Goal: Contribute content: Contribute content

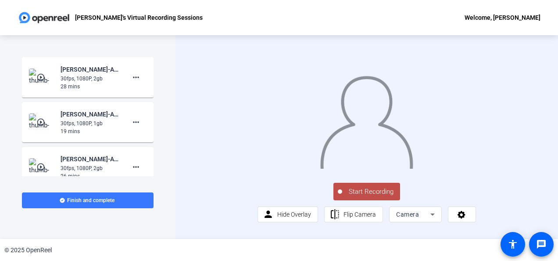
click at [379, 197] on span "Start Recording" at bounding box center [371, 192] width 58 height 10
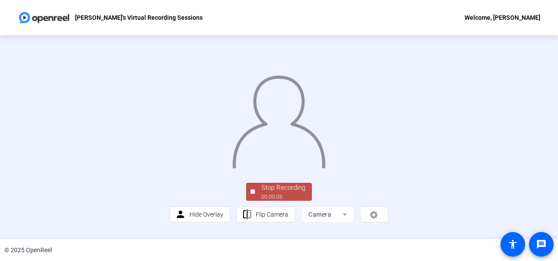
scroll to position [64, 0]
click at [267, 193] on div "Stop Recording" at bounding box center [284, 188] width 44 height 10
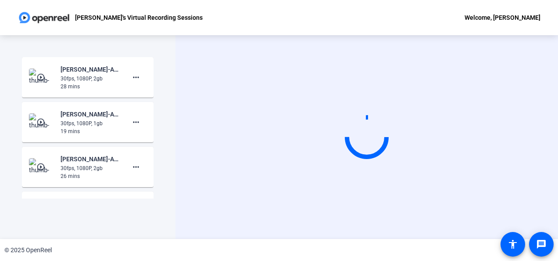
scroll to position [0, 0]
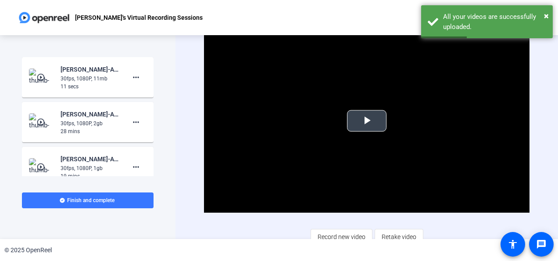
click at [367, 121] on span "Video Player" at bounding box center [367, 121] width 0 height 0
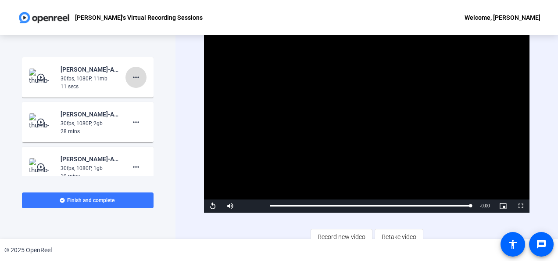
click at [133, 82] on mat-icon "more_horiz" at bounding box center [136, 77] width 11 height 11
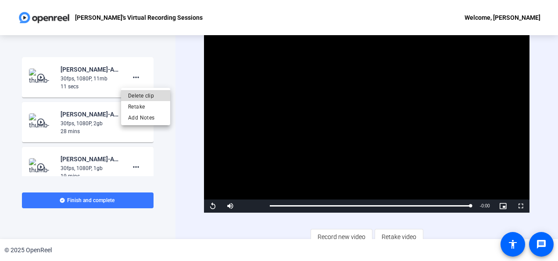
click at [141, 92] on span "Delete clip" at bounding box center [145, 95] width 35 height 11
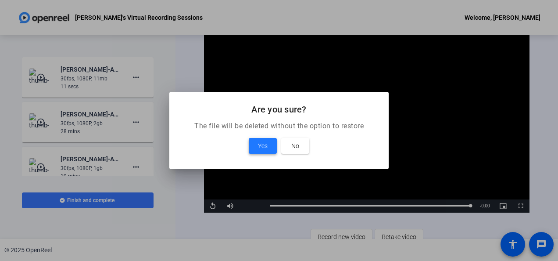
click at [259, 137] on span at bounding box center [263, 145] width 28 height 21
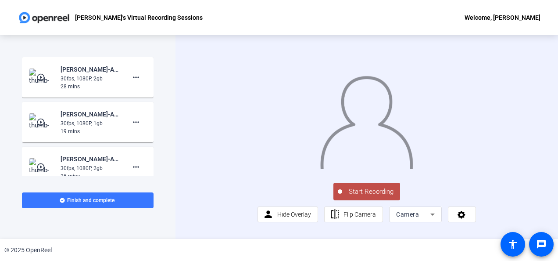
click at [369, 197] on span "Start Recording" at bounding box center [371, 192] width 58 height 10
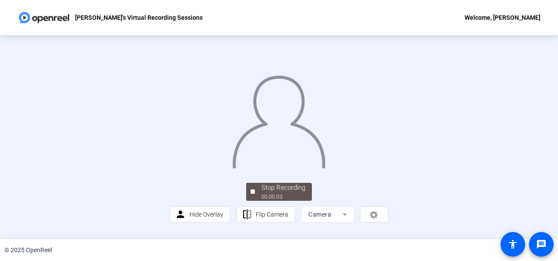
scroll to position [64, 0]
click at [200, 218] on span "Hide Overlay" at bounding box center [207, 214] width 34 height 7
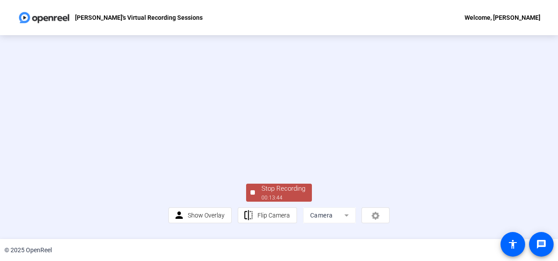
click at [287, 194] on div "Stop Recording" at bounding box center [284, 188] width 44 height 10
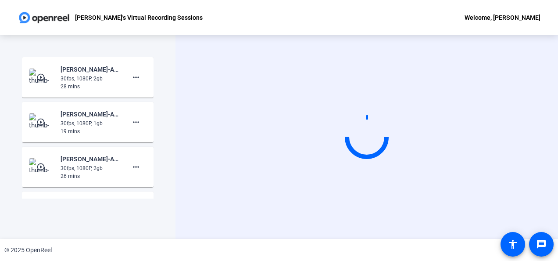
scroll to position [0, 0]
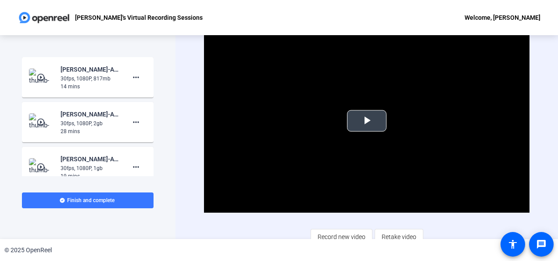
click at [367, 121] on span "Video Player" at bounding box center [367, 121] width 0 height 0
click at [511, 197] on video "Video Player" at bounding box center [366, 120] width 325 height 183
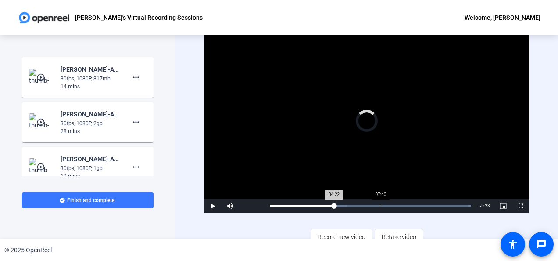
click at [380, 205] on div "07:40" at bounding box center [380, 206] width 0 height 2
click at [212, 206] on span "Video Player" at bounding box center [213, 206] width 18 height 0
click at [396, 205] on div "Loaded : 100.00% 08:49 08:49" at bounding box center [370, 206] width 201 height 2
click at [388, 205] on div "Loaded : 100.00% 08:16 08:51" at bounding box center [370, 206] width 201 height 2
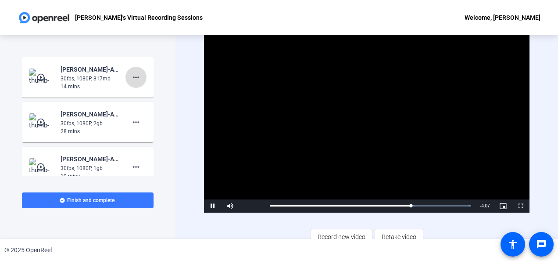
click at [131, 76] on mat-icon "more_horiz" at bounding box center [136, 77] width 11 height 11
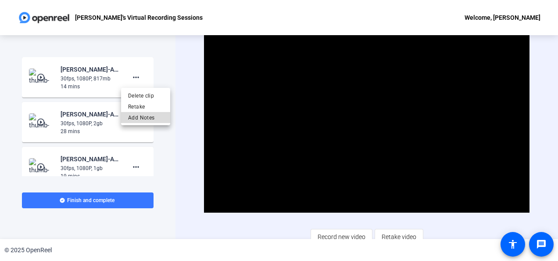
click at [150, 116] on span "Add Notes" at bounding box center [145, 117] width 35 height 11
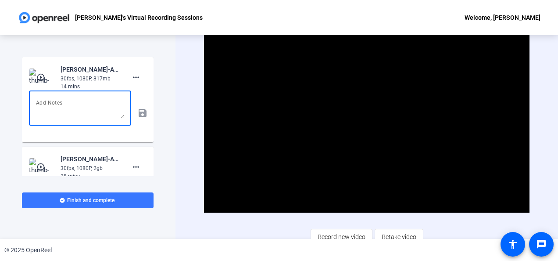
click at [105, 105] on textarea at bounding box center [80, 107] width 88 height 21
type textarea "T"
type textarea "Module 8: The Five Whys (Part 1)"
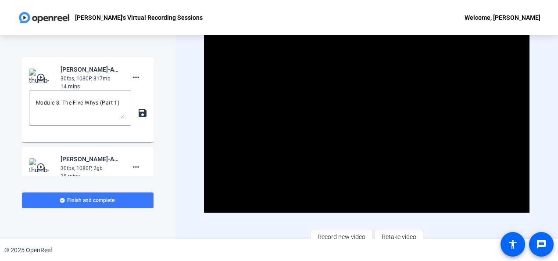
click at [140, 114] on mat-icon "save" at bounding box center [141, 113] width 9 height 11
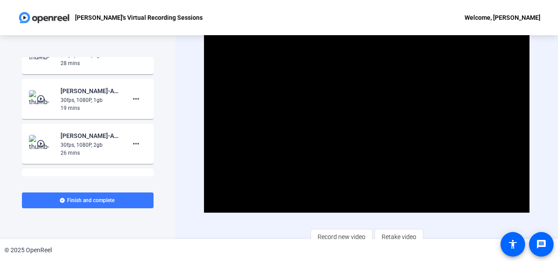
scroll to position [133, 0]
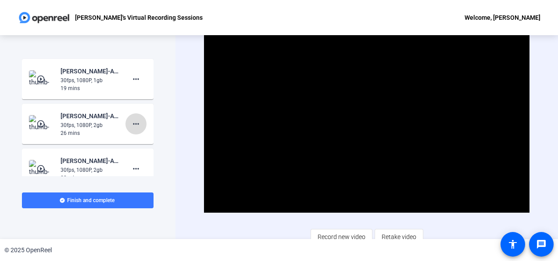
click at [133, 123] on mat-icon "more_horiz" at bounding box center [136, 123] width 11 height 11
click at [136, 162] on span "Add Notes" at bounding box center [145, 164] width 35 height 11
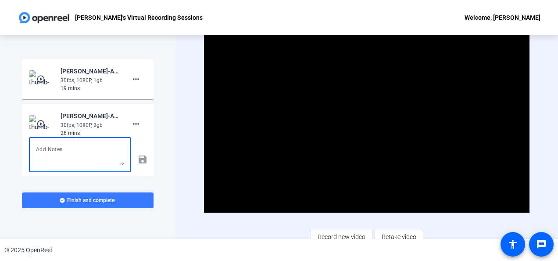
click at [69, 148] on textarea at bounding box center [80, 154] width 88 height 21
type textarea "Module 8: HCD Part 1"
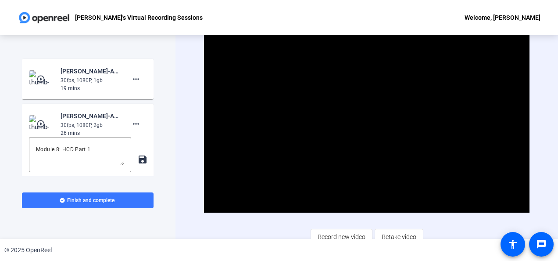
click at [137, 158] on mat-icon "save" at bounding box center [141, 159] width 9 height 11
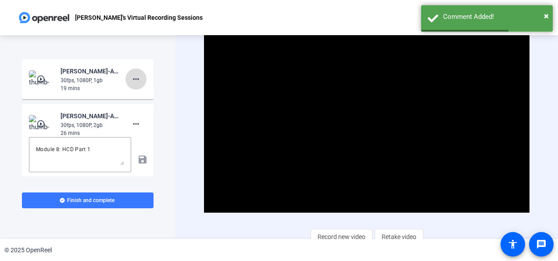
click at [134, 81] on mat-icon "more_horiz" at bounding box center [136, 79] width 11 height 11
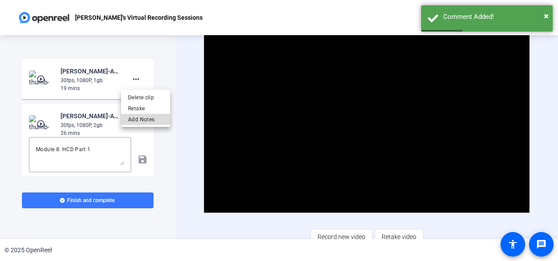
click at [140, 120] on span "Add Notes" at bounding box center [145, 119] width 35 height 11
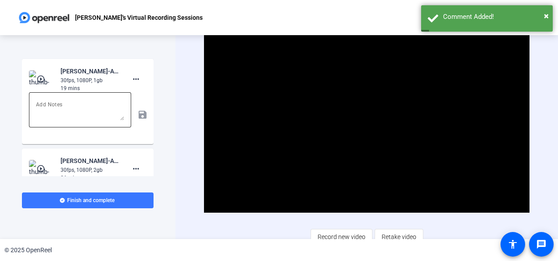
click at [83, 109] on textarea at bounding box center [80, 109] width 88 height 21
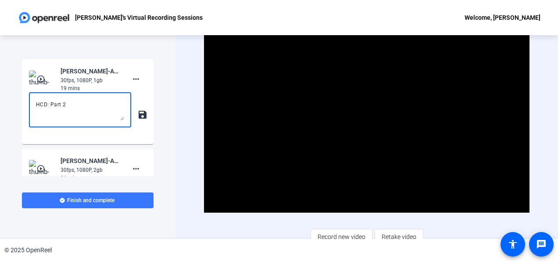
type textarea "HCD: Part 2"
click at [139, 116] on mat-icon "save" at bounding box center [141, 114] width 9 height 11
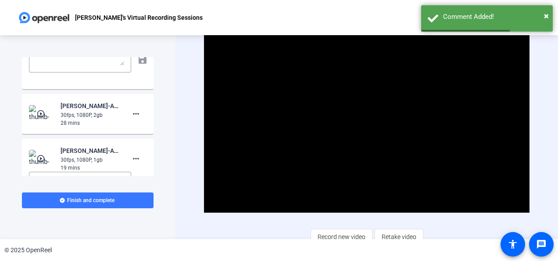
scroll to position [54, 0]
click at [139, 116] on span at bounding box center [136, 113] width 21 height 21
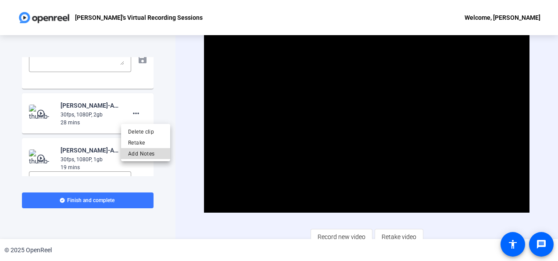
click at [143, 151] on span "Add Notes" at bounding box center [145, 153] width 35 height 11
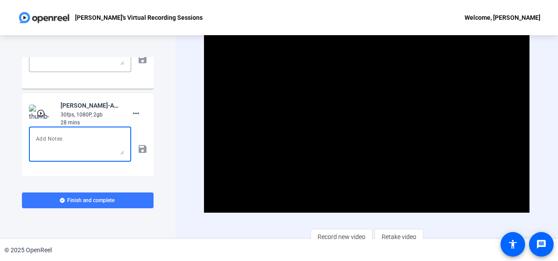
click at [89, 143] on textarea at bounding box center [80, 143] width 88 height 21
type textarea "HCD: Part 3"
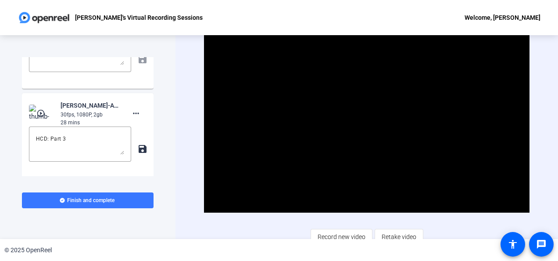
click at [140, 147] on mat-icon "save" at bounding box center [141, 149] width 9 height 11
click at [343, 233] on span "Record new video" at bounding box center [342, 236] width 48 height 17
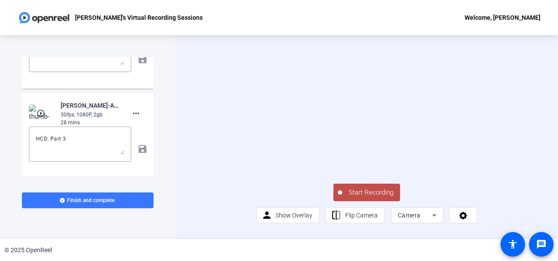
scroll to position [0, 0]
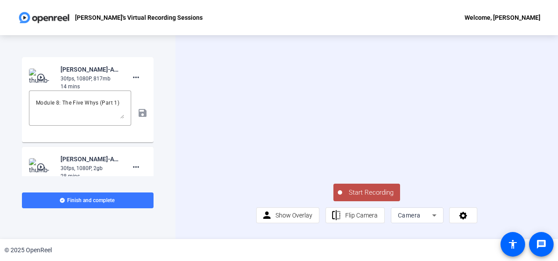
click at [367, 197] on span "Start Recording" at bounding box center [371, 192] width 58 height 10
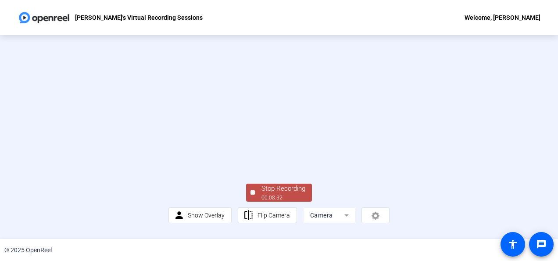
scroll to position [64, 0]
click at [277, 194] on div "Stop Recording" at bounding box center [284, 188] width 44 height 10
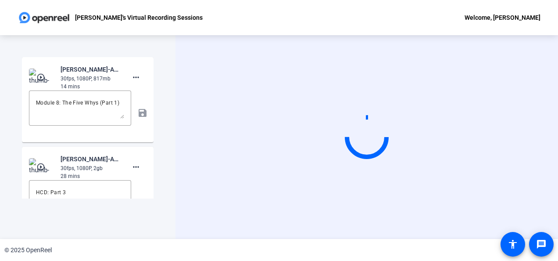
click at [545, 137] on div "Start Recording" at bounding box center [367, 137] width 383 height 204
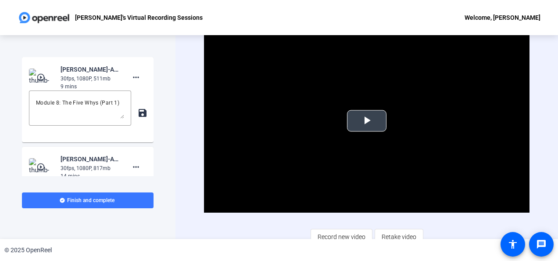
click at [367, 121] on span "Video Player" at bounding box center [367, 121] width 0 height 0
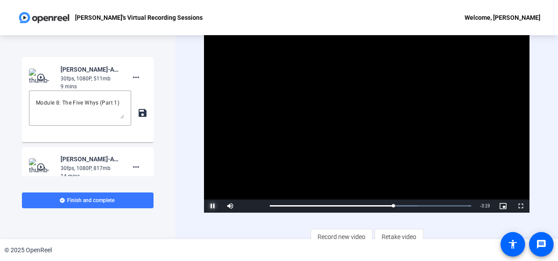
click at [212, 206] on span "Video Player" at bounding box center [213, 206] width 18 height 0
click at [348, 233] on span "Record new video" at bounding box center [342, 236] width 48 height 17
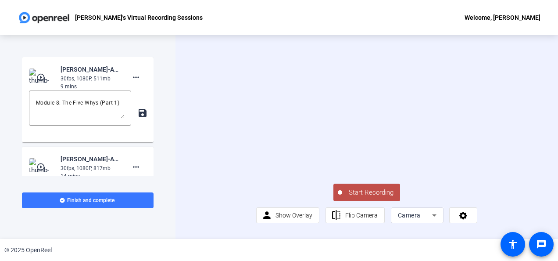
scroll to position [22, 0]
click at [418, 220] on div "Camera" at bounding box center [415, 215] width 34 height 11
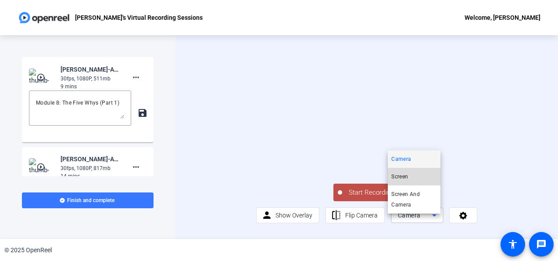
click at [413, 178] on mat-option "Screen" at bounding box center [414, 177] width 53 height 18
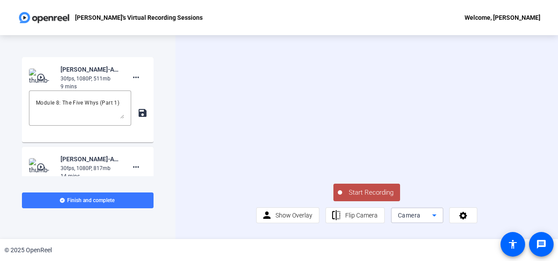
scroll to position [0, 0]
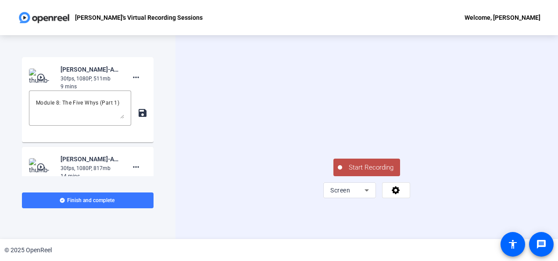
click at [362, 172] on span "Start Recording" at bounding box center [371, 167] width 58 height 10
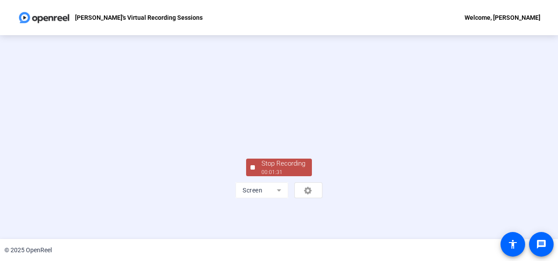
scroll to position [63, 0]
click at [283, 169] on div "Stop Recording" at bounding box center [284, 163] width 44 height 10
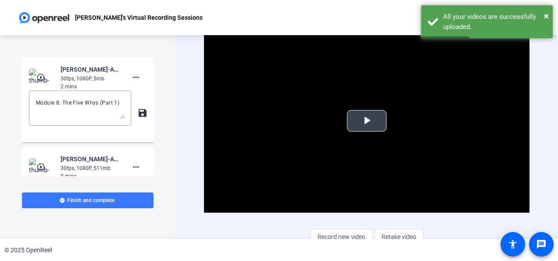
click at [367, 121] on span "Video Player" at bounding box center [367, 121] width 0 height 0
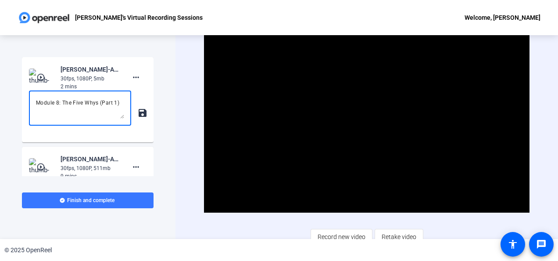
drag, startPoint x: 118, startPoint y: 102, endPoint x: 103, endPoint y: 101, distance: 15.4
click at [103, 101] on textarea "Module 8: The Five Whys (Part 1)" at bounding box center [80, 107] width 88 height 21
type textarea "Module 8: The Five Whys (Part 2 - Visual)"
click at [137, 113] on mat-icon "save" at bounding box center [141, 113] width 9 height 11
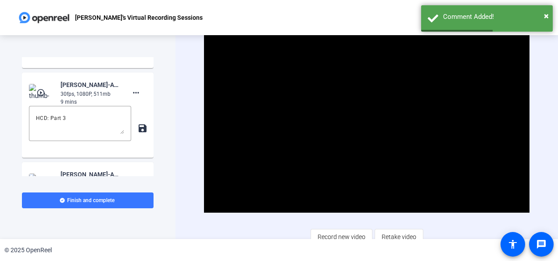
scroll to position [74, 0]
click at [82, 120] on textarea "HCD: Part 3" at bounding box center [80, 123] width 88 height 21
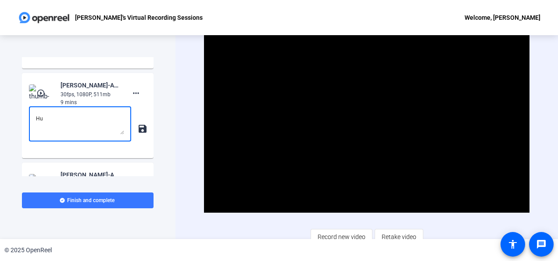
type textarea "H"
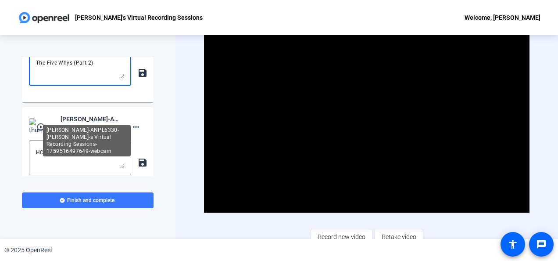
scroll to position [130, 0]
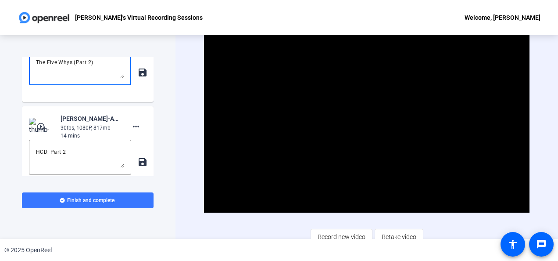
type textarea "The Five Whys (Part 2)"
click at [140, 71] on mat-icon "save" at bounding box center [141, 72] width 9 height 11
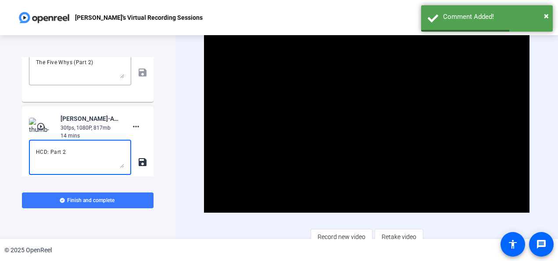
click at [80, 151] on textarea "HCD: Part 2" at bounding box center [80, 157] width 88 height 21
drag, startPoint x: 80, startPoint y: 151, endPoint x: 25, endPoint y: 152, distance: 55.3
click at [25, 152] on mat-card-content "play_circle_outline [PERSON_NAME]-ANPL6330-[PERSON_NAME]-s Virtual Recording Se…" at bounding box center [88, 148] width 132 height 85
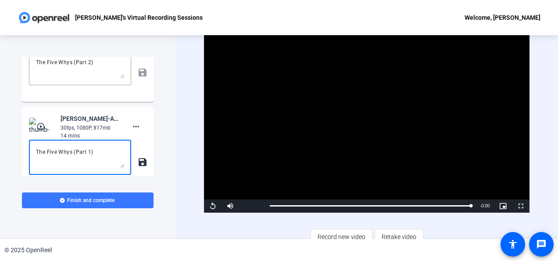
type textarea "The Five Whys (Part 1)"
click at [140, 160] on mat-icon "save" at bounding box center [141, 162] width 9 height 11
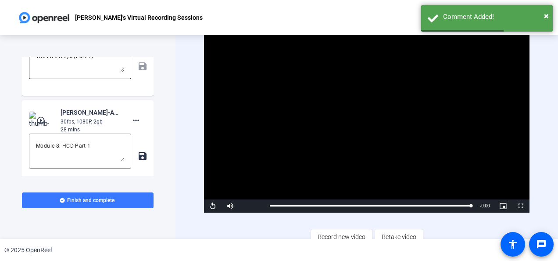
scroll to position [227, 0]
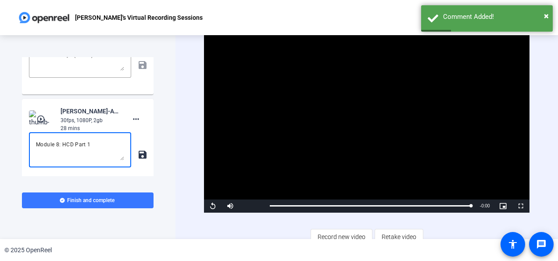
click at [97, 147] on textarea "Module 8: HCD Part 1" at bounding box center [80, 149] width 88 height 21
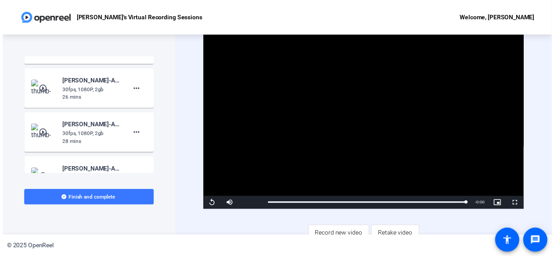
scroll to position [391, 0]
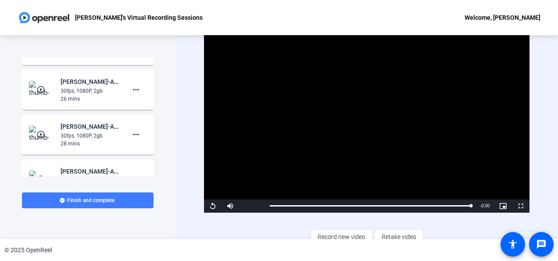
type textarea "Module 8: HCD Part 3"
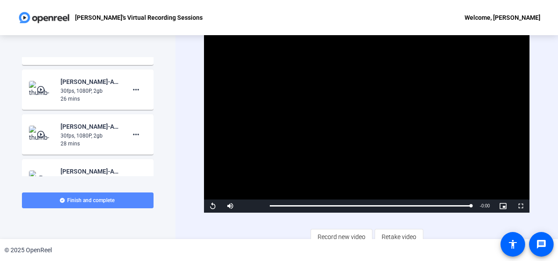
click at [83, 204] on span at bounding box center [88, 200] width 132 height 21
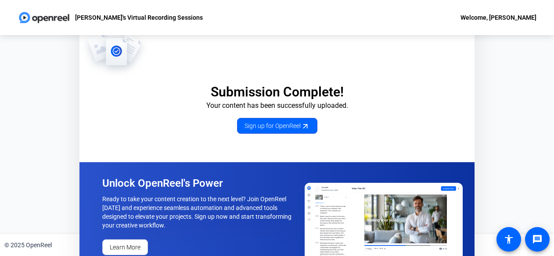
click at [496, 15] on div "Welcome, [PERSON_NAME]" at bounding box center [498, 17] width 76 height 11
